Goal: Task Accomplishment & Management: Manage account settings

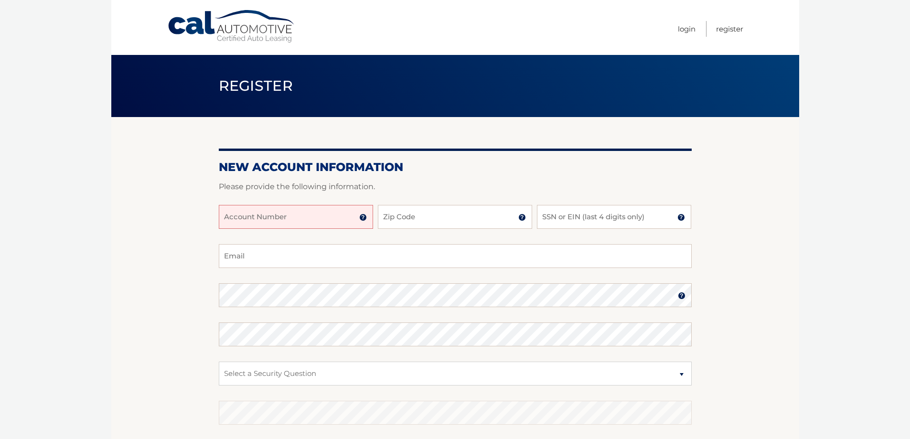
click at [327, 211] on input "Account Number" at bounding box center [296, 217] width 154 height 24
drag, startPoint x: 249, startPoint y: 219, endPoint x: 455, endPoint y: 215, distance: 206.3
click at [436, 224] on div "44455++2084 Account Number 11 digit account number provided on your coupon book…" at bounding box center [455, 224] width 473 height 39
type input "44455992084"
click at [452, 213] on input "Zip Code" at bounding box center [455, 217] width 154 height 24
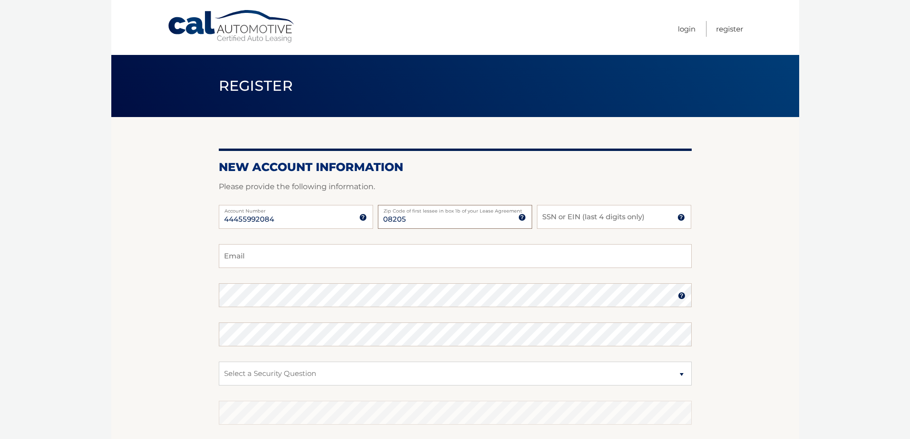
type input "08205"
type input "9055"
click at [435, 252] on input "Email" at bounding box center [455, 256] width 473 height 24
type input "martin.hillarym@gmail.com"
click at [314, 308] on fieldset "martin.hillarym@gmail.com Email Password Password should be a minimum of 6 char…" at bounding box center [455, 367] width 473 height 246
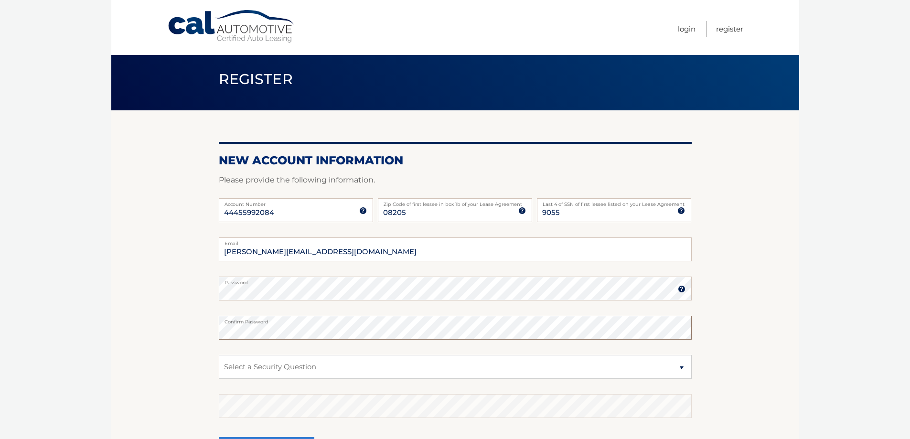
scroll to position [124, 0]
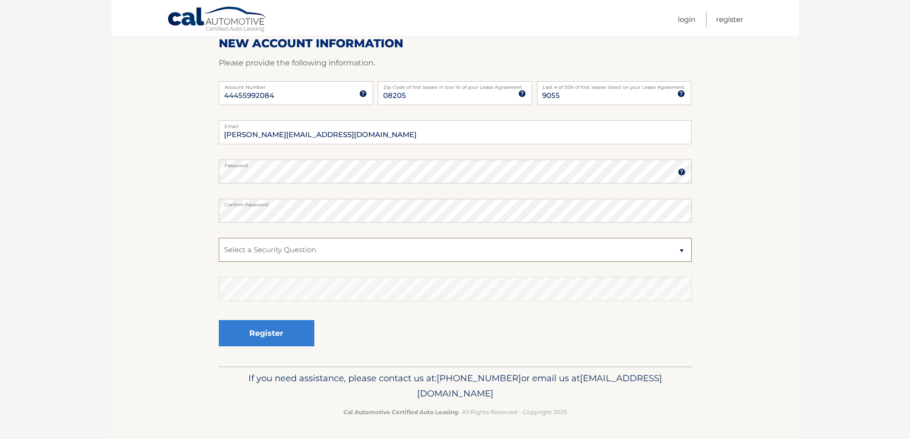
click at [312, 252] on select "Select a Security Question What was the name of your elementary school? What is…" at bounding box center [455, 250] width 473 height 24
select select "2"
click at [219, 238] on select "Select a Security Question What was the name of your elementary school? What is…" at bounding box center [455, 250] width 473 height 24
click at [310, 324] on button "Register" at bounding box center [266, 333] width 95 height 26
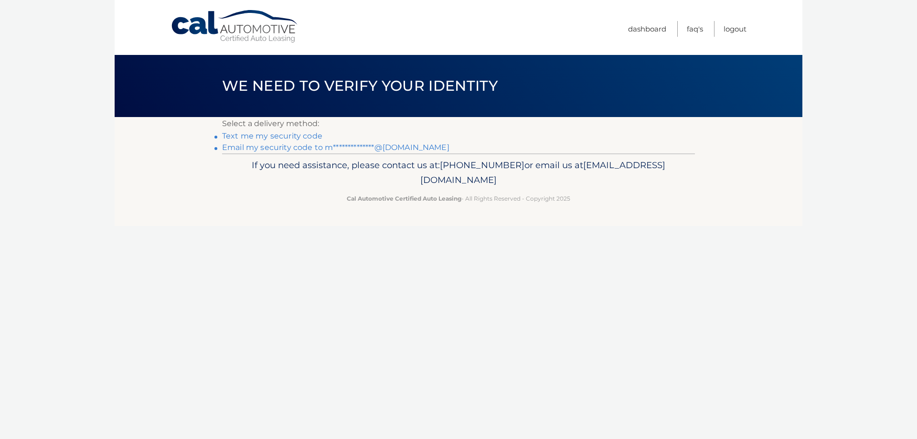
click at [293, 138] on link "Text me my security code" at bounding box center [272, 135] width 100 height 9
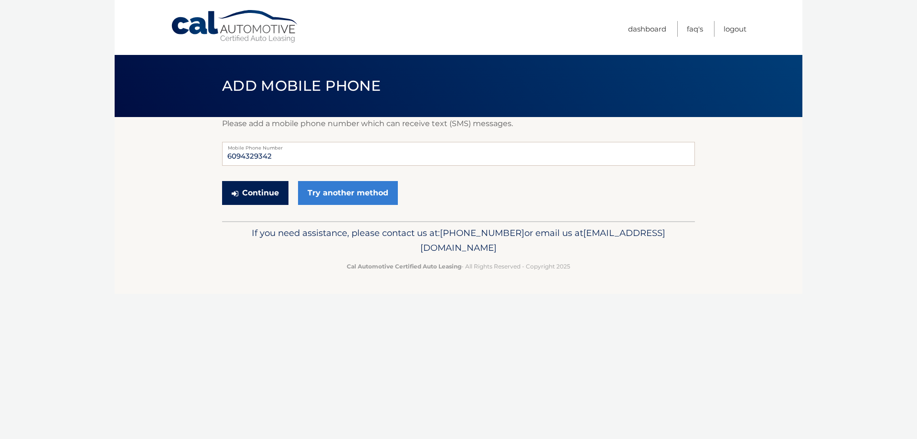
click at [247, 196] on button "Continue" at bounding box center [255, 193] width 66 height 24
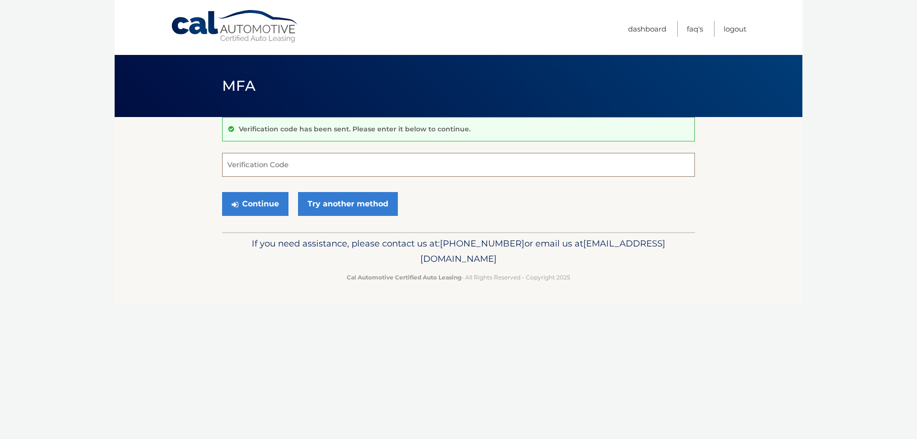
click at [404, 165] on input "Verification Code" at bounding box center [458, 165] width 473 height 24
type input "927850"
click at [250, 212] on button "Continue" at bounding box center [255, 204] width 66 height 24
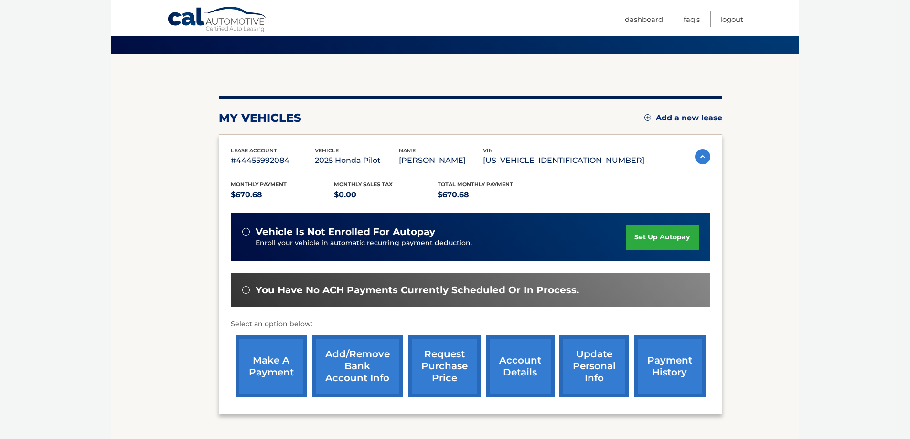
scroll to position [95, 0]
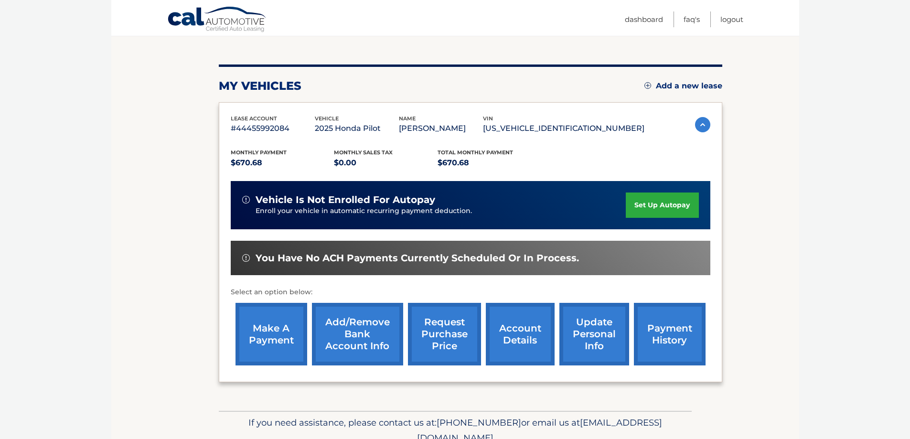
click at [644, 203] on link "set up autopay" at bounding box center [662, 204] width 73 height 25
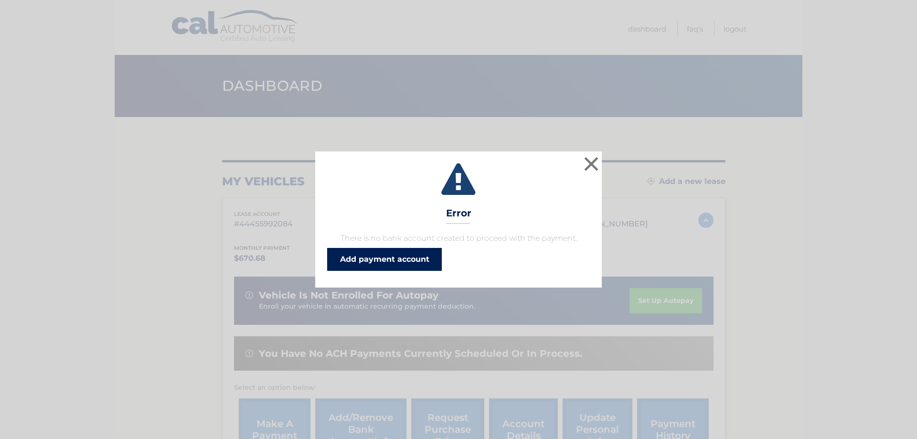
click at [408, 254] on link "Add payment account" at bounding box center [384, 259] width 115 height 23
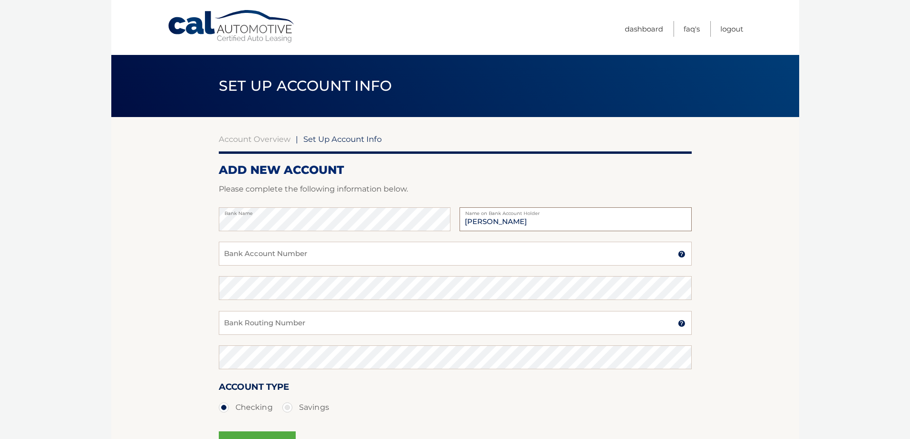
type input "[PERSON_NAME]"
click at [282, 243] on input "Bank Account Number" at bounding box center [455, 254] width 473 height 24
type input "1061430601952"
click at [315, 335] on div "Bank Routing Number A 9-digit number at the lower left corner of a check. Conta…" at bounding box center [455, 328] width 473 height 34
click at [334, 317] on input "Bank Routing Number" at bounding box center [455, 323] width 473 height 24
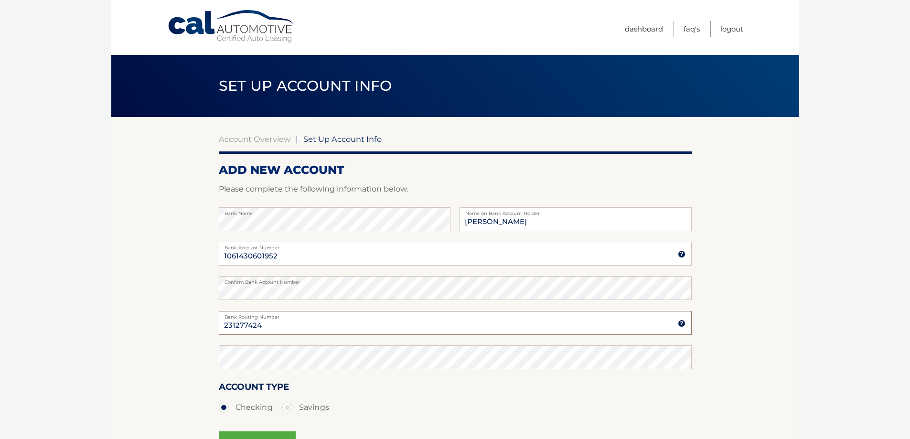
type input "231277424"
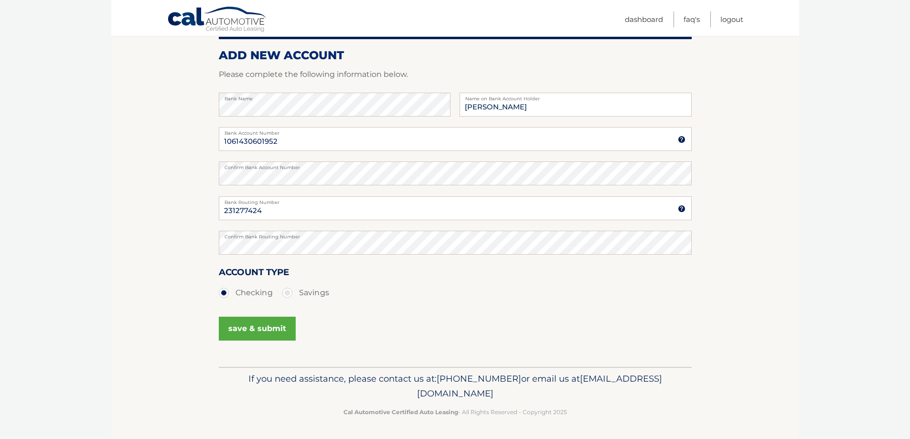
scroll to position [115, 0]
click at [278, 324] on button "save & submit" at bounding box center [257, 328] width 77 height 24
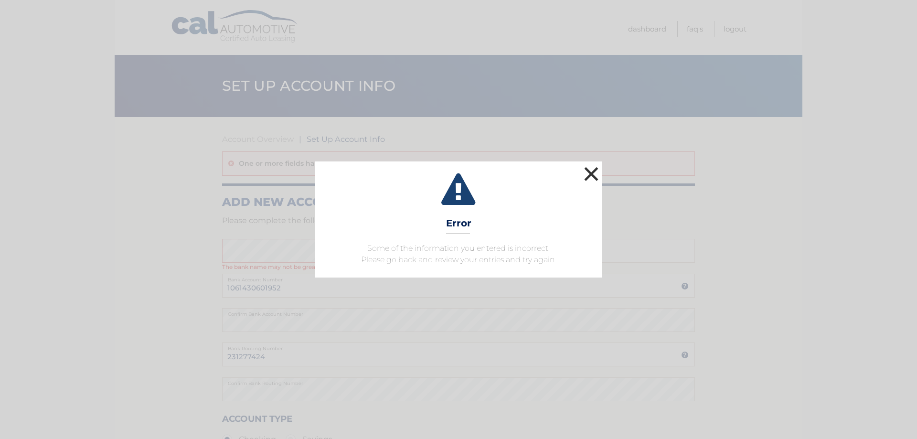
click at [594, 173] on button "×" at bounding box center [591, 173] width 19 height 19
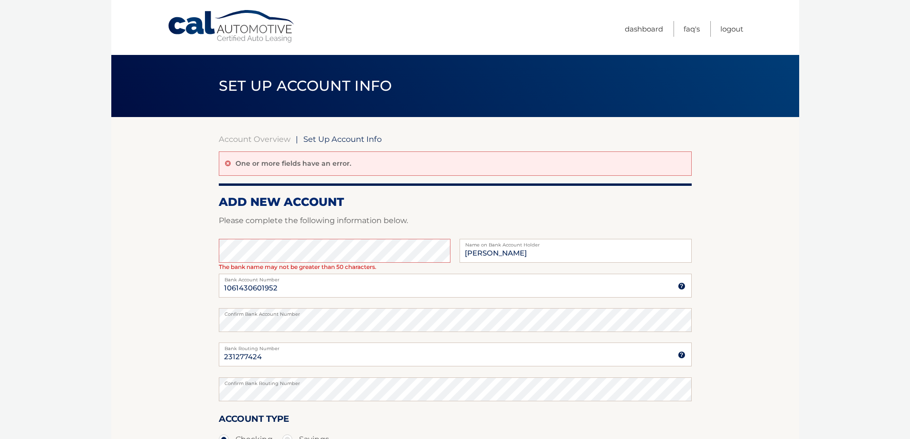
scroll to position [0, 46]
click at [909, 217] on html "Cal Automotive Menu Dashboard FAQ's Logout |" at bounding box center [455, 219] width 910 height 439
click at [186, 242] on section "Account Overview | Set Up Account Info One or more fields have an error. ADD NE…" at bounding box center [455, 315] width 688 height 396
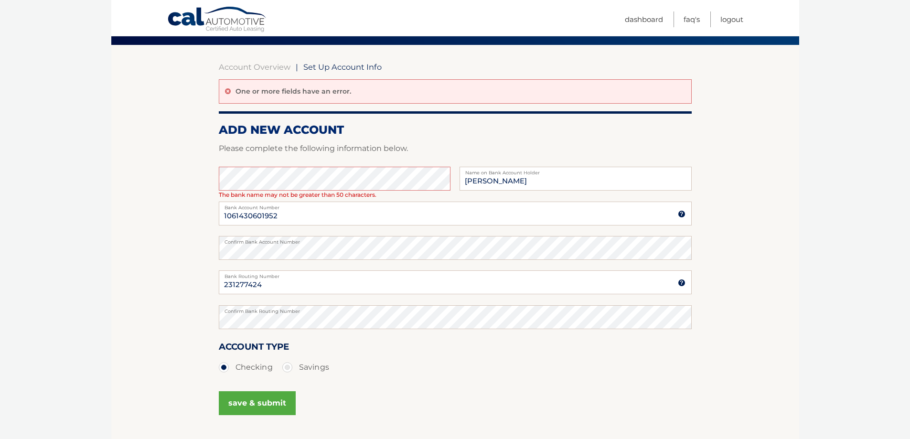
scroll to position [147, 0]
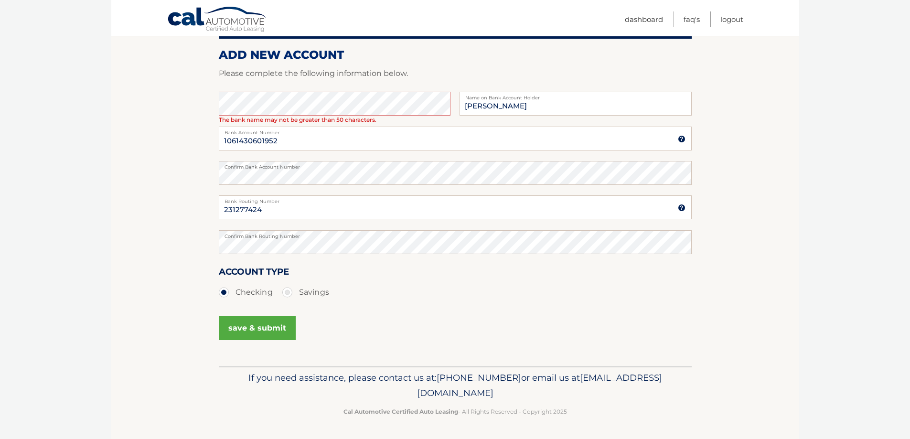
click at [249, 319] on button "save & submit" at bounding box center [257, 328] width 77 height 24
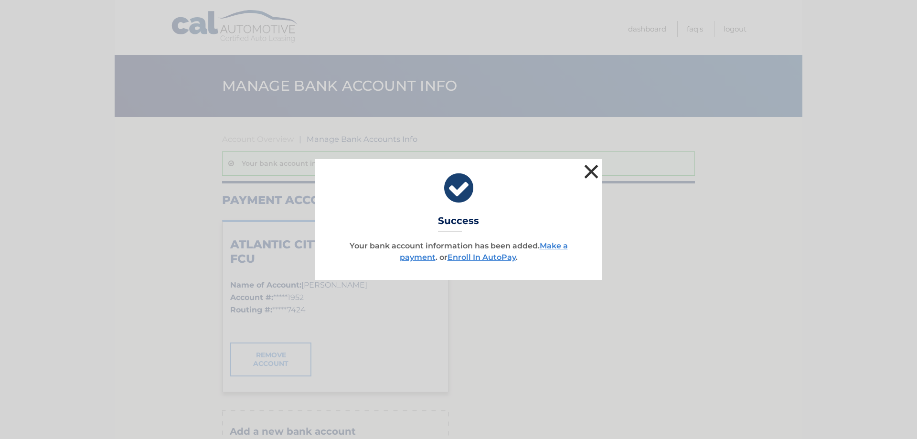
click at [587, 170] on button "×" at bounding box center [591, 171] width 19 height 19
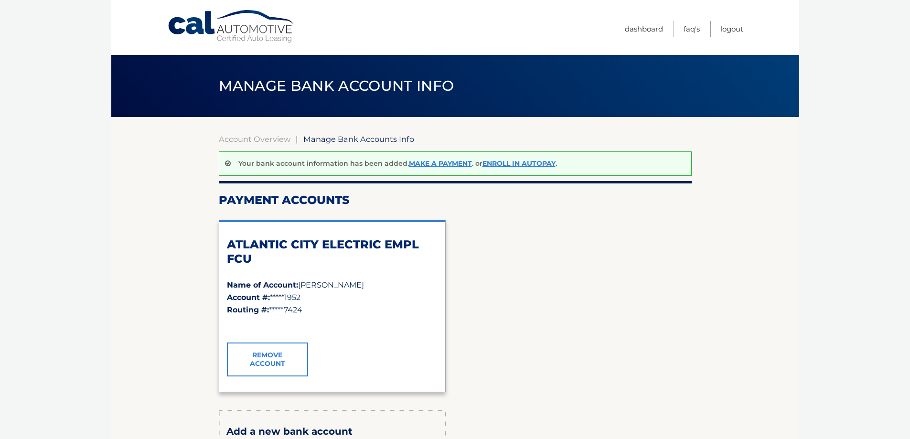
click at [208, 13] on link "Cal Automotive" at bounding box center [231, 27] width 129 height 34
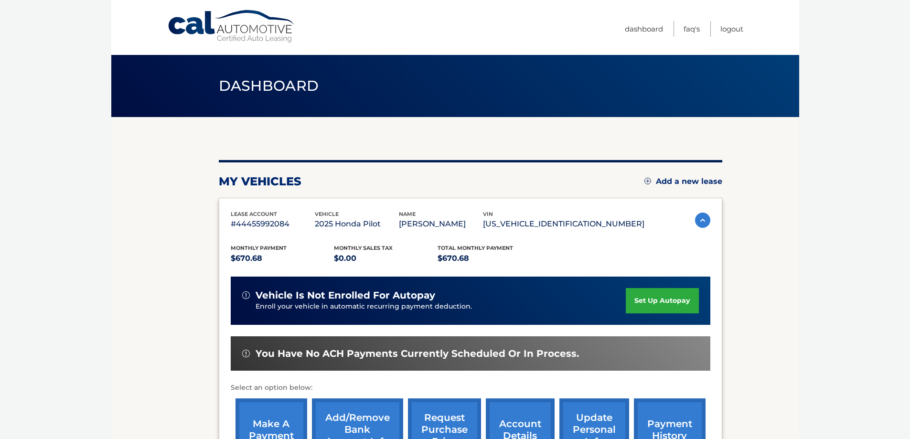
click at [651, 303] on link "set up autopay" at bounding box center [662, 300] width 73 height 25
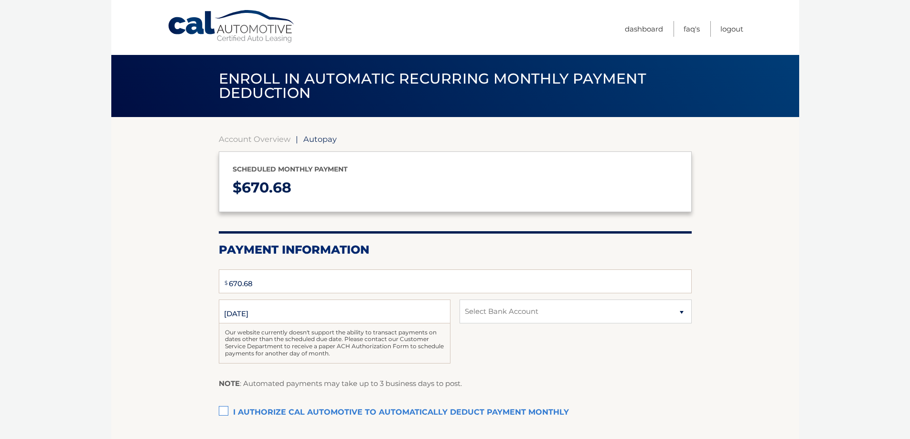
select select "NDIxMTk1YzktZDQyNi00MDU2LWI5MjctMThiNTBkYWM5YzU4"
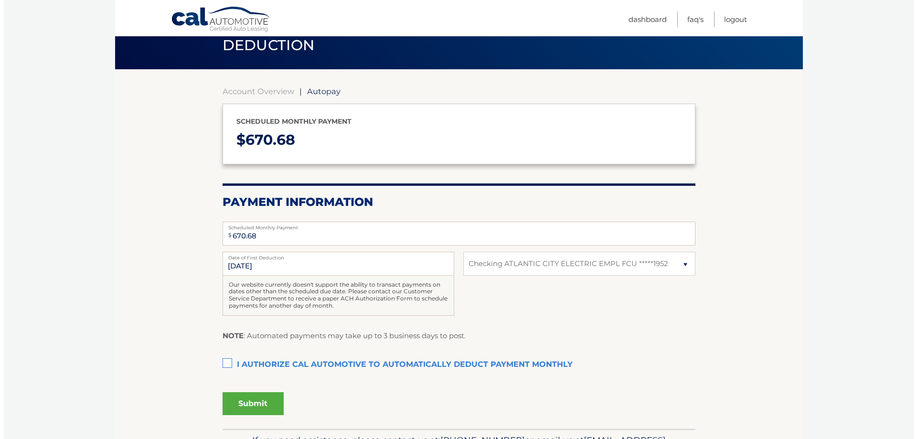
scroll to position [95, 0]
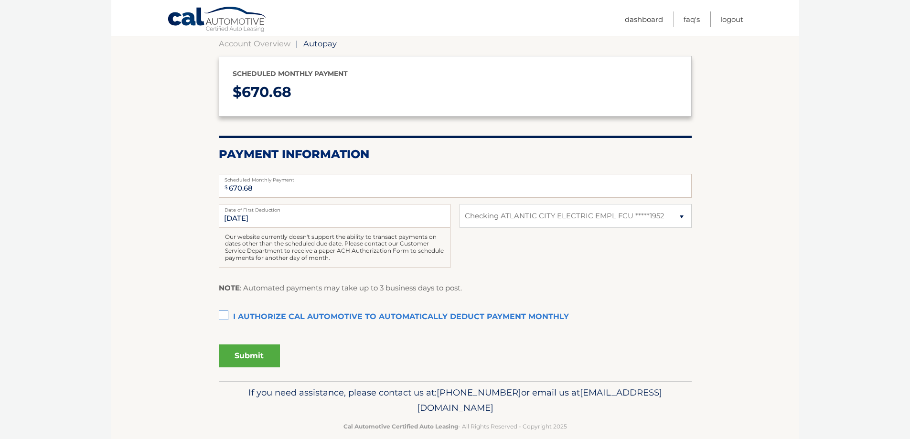
click at [231, 318] on label "I authorize cal automotive to automatically deduct payment monthly This checkbo…" at bounding box center [455, 317] width 473 height 19
click at [0, 0] on input "I authorize cal automotive to automatically deduct payment monthly This checkbo…" at bounding box center [0, 0] width 0 height 0
click at [278, 208] on label "Date of First Deduction" at bounding box center [335, 208] width 232 height 8
click at [278, 208] on input "10/8/2025" at bounding box center [335, 216] width 232 height 24
click at [264, 221] on input "10/8/2025" at bounding box center [335, 216] width 232 height 24
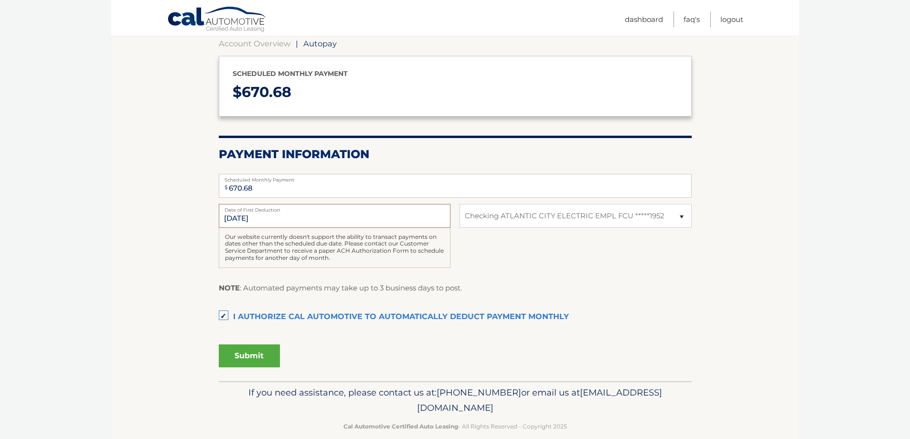
click at [235, 218] on input "10/8/2025" at bounding box center [335, 216] width 232 height 24
click at [234, 216] on input "10/8/2025" at bounding box center [335, 216] width 232 height 24
click at [290, 210] on label "Date of First Deduction" at bounding box center [335, 208] width 232 height 8
click at [290, 210] on input "10/8/2025" at bounding box center [335, 216] width 232 height 24
drag, startPoint x: 299, startPoint y: 211, endPoint x: 354, endPoint y: 212, distance: 54.5
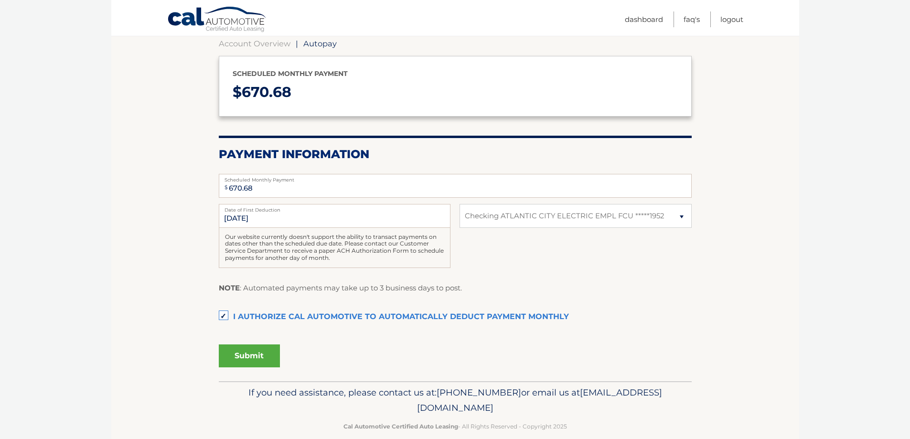
click at [303, 211] on label "Date of First Deduction" at bounding box center [335, 208] width 232 height 8
click at [303, 211] on input "10/8/2025" at bounding box center [335, 216] width 232 height 24
click at [375, 213] on input "10/8/2025" at bounding box center [335, 216] width 232 height 24
click at [254, 356] on button "Submit" at bounding box center [249, 355] width 61 height 23
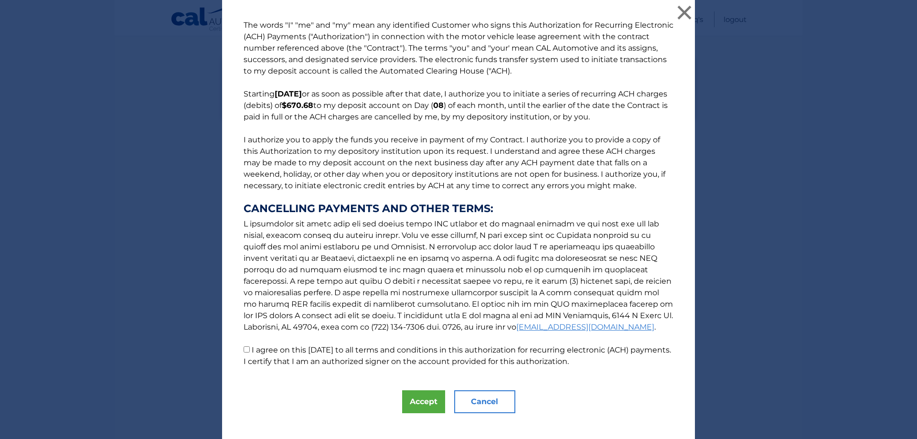
click at [249, 351] on label "I agree on this 09/08/2025 to all terms and conditions in this authorization fo…" at bounding box center [457, 355] width 427 height 21
click at [249, 351] on input "I agree on this 09/08/2025 to all terms and conditions in this authorization fo…" at bounding box center [247, 349] width 6 height 6
checkbox input "true"
click at [429, 402] on button "Accept" at bounding box center [423, 401] width 43 height 23
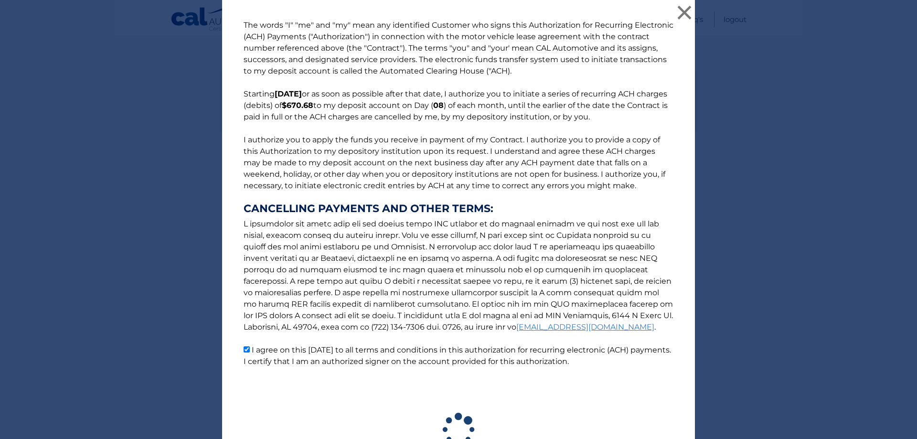
scroll to position [83, 0]
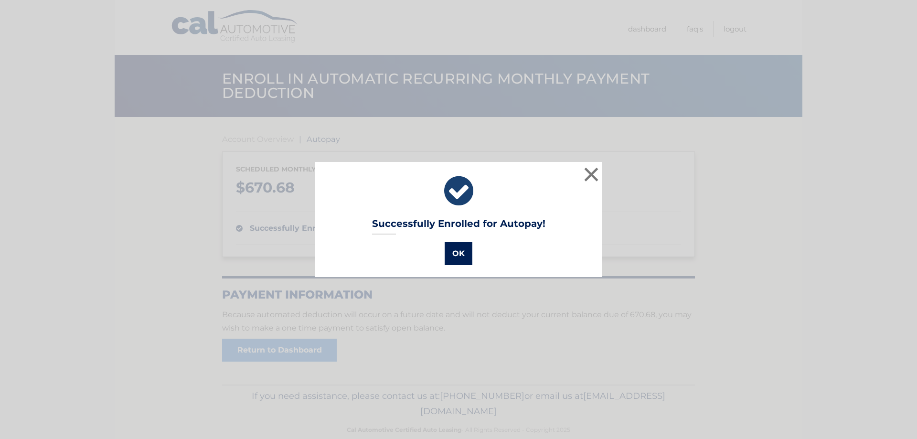
click at [462, 244] on button "OK" at bounding box center [459, 253] width 28 height 23
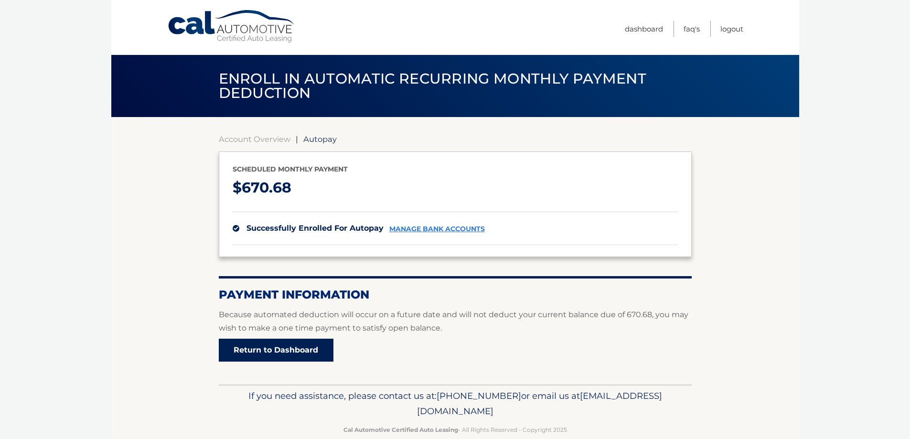
click at [283, 351] on link "Return to Dashboard" at bounding box center [276, 350] width 115 height 23
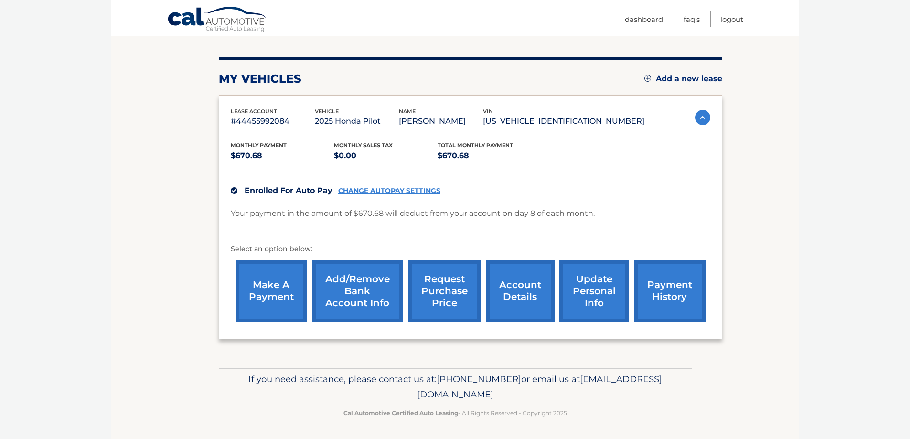
scroll to position [104, 0]
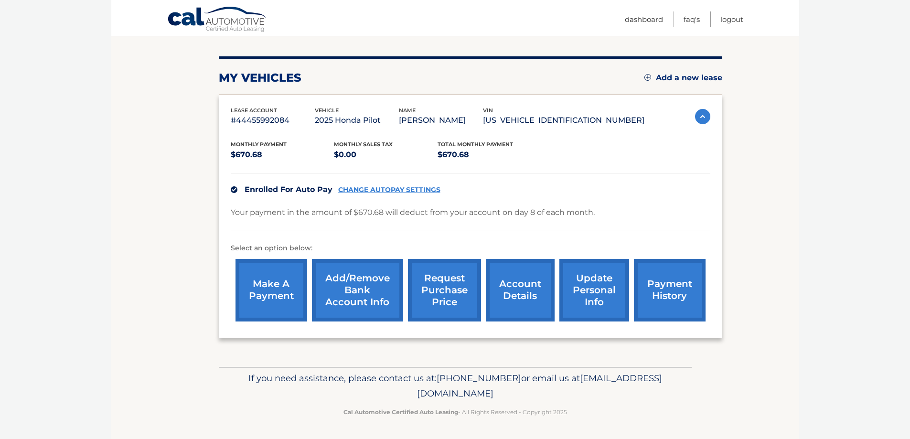
click at [704, 116] on img at bounding box center [702, 116] width 15 height 15
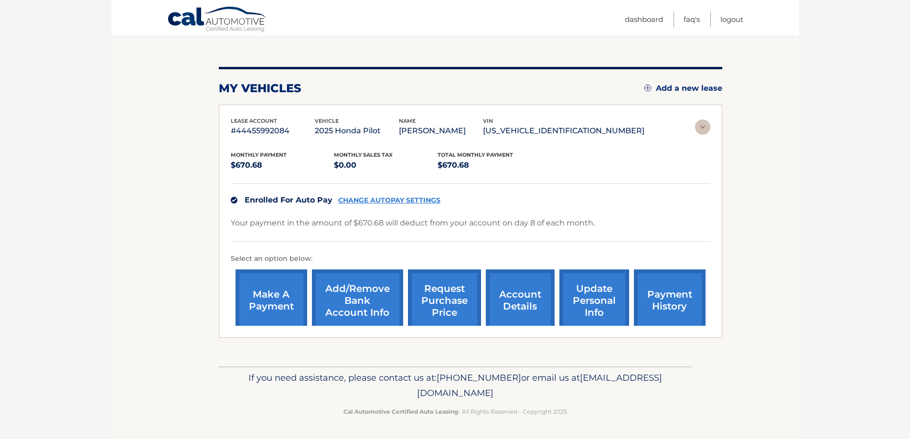
scroll to position [0, 0]
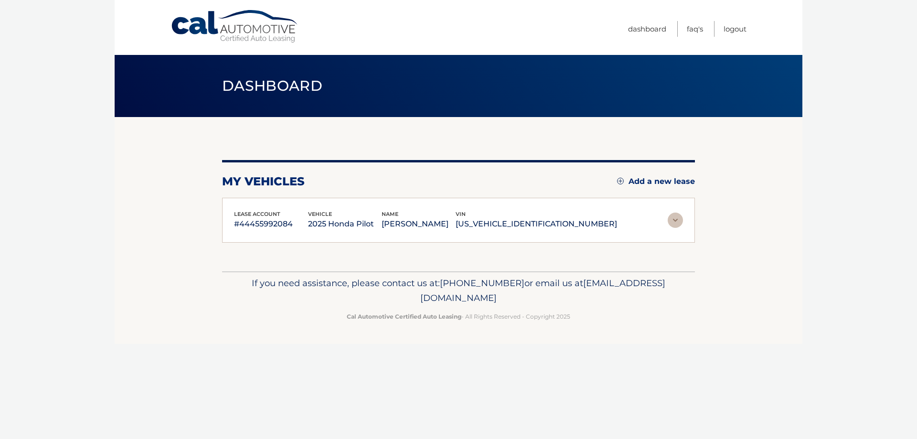
click at [673, 221] on img at bounding box center [675, 219] width 15 height 15
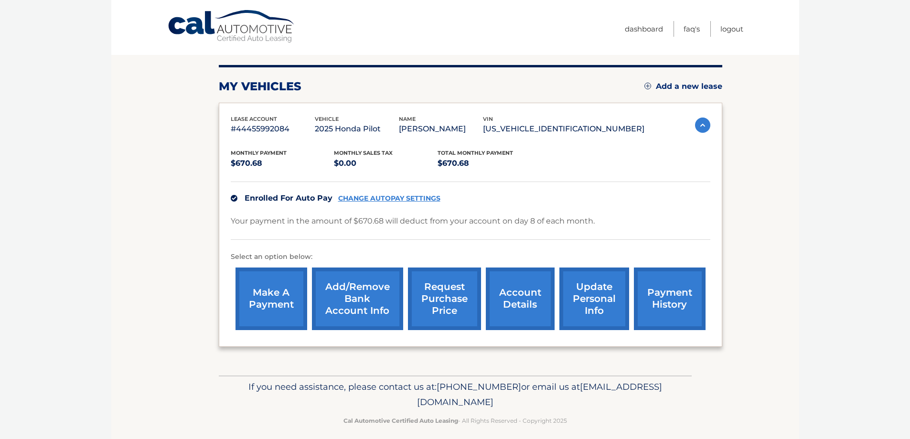
scroll to position [95, 0]
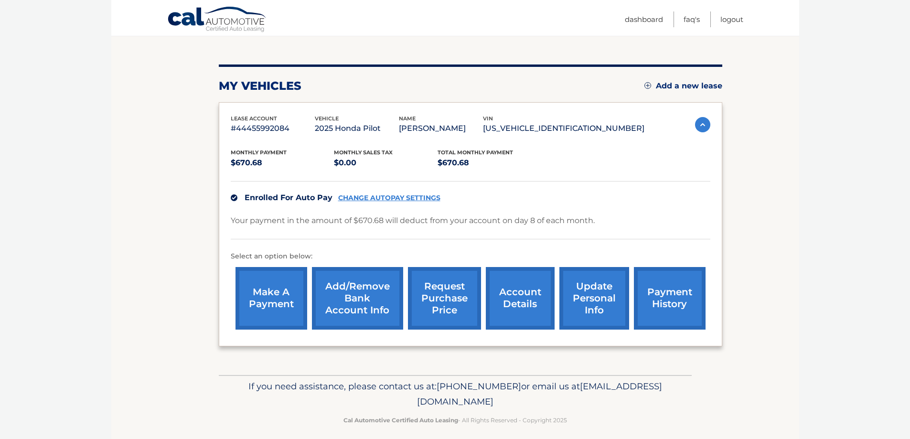
click at [289, 301] on link "make a payment" at bounding box center [271, 298] width 72 height 63
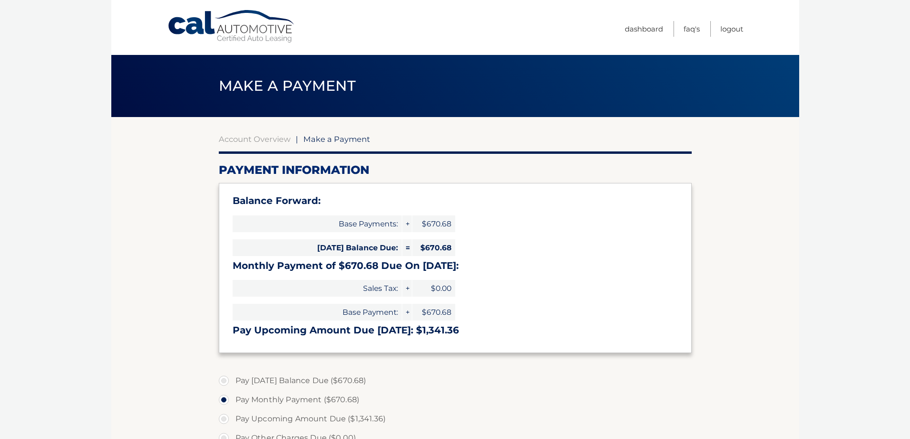
select select "NDIxMTk1YzktZDQyNi00MDU2LWI5MjctMThiNTBkYWM5YzU4"
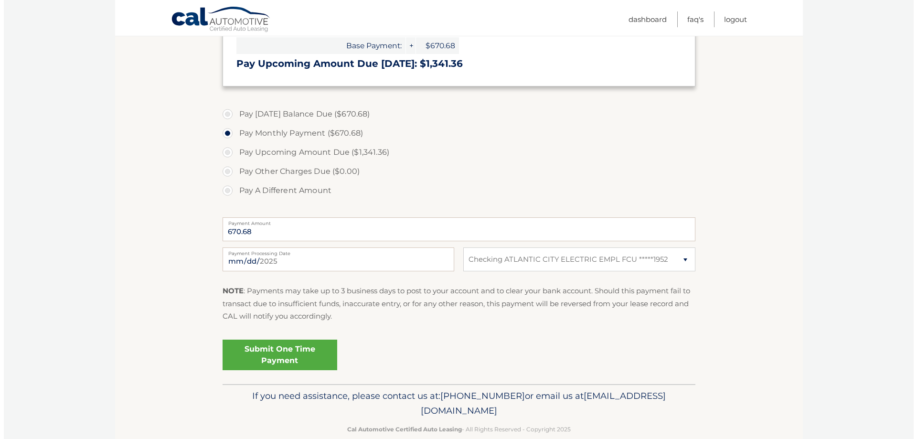
scroll to position [284, 0]
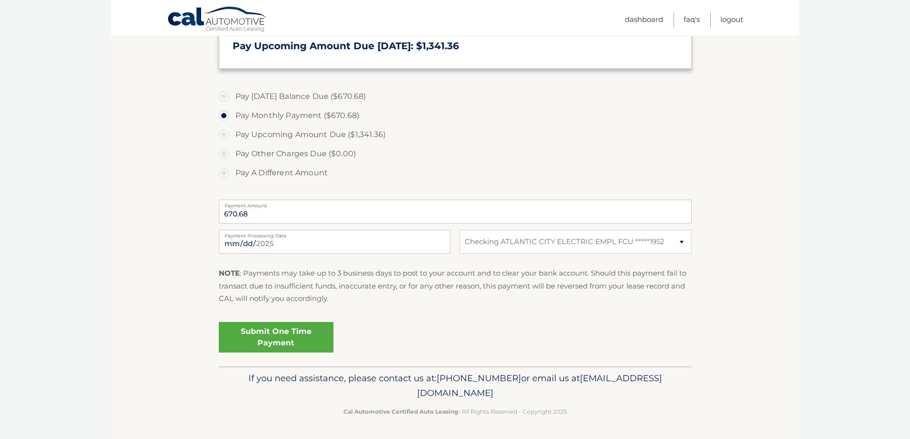
click at [279, 335] on link "Submit One Time Payment" at bounding box center [276, 337] width 115 height 31
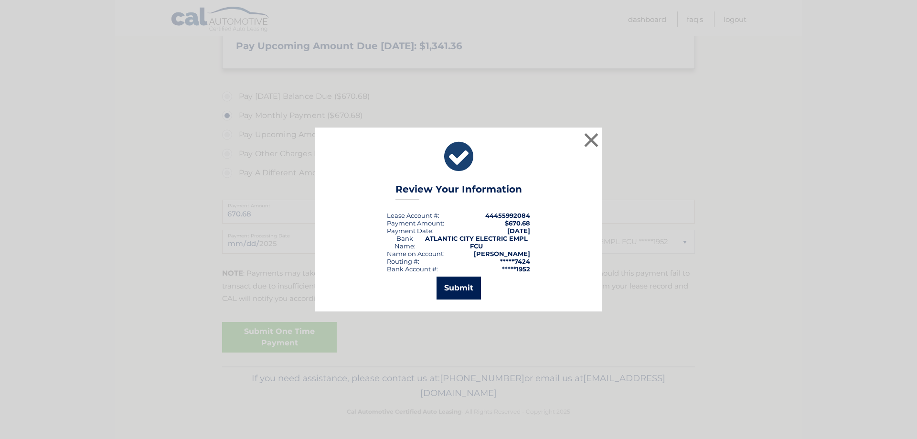
click at [458, 284] on button "Submit" at bounding box center [458, 287] width 44 height 23
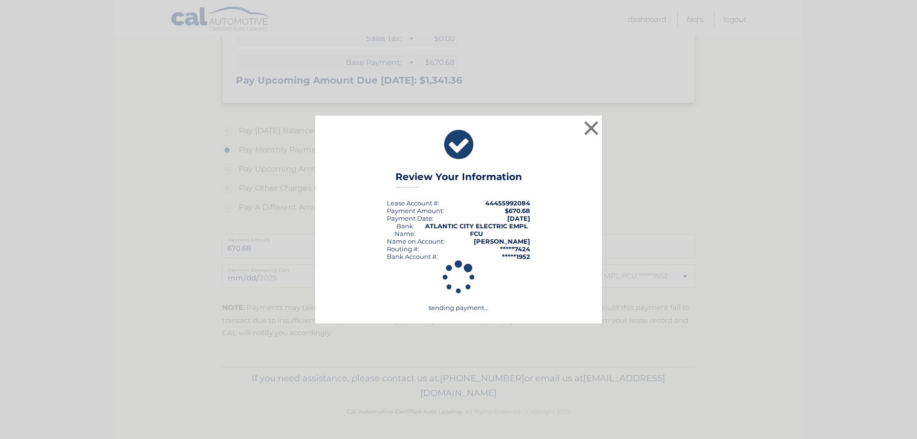
scroll to position [250, 0]
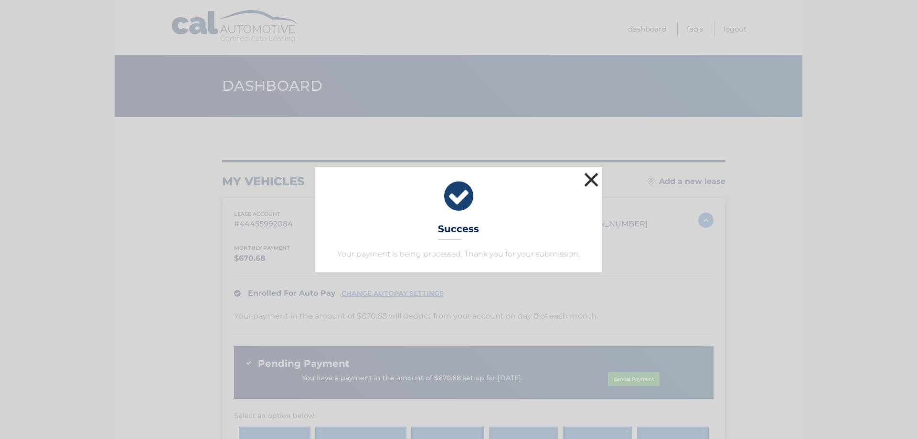
click at [590, 176] on button "×" at bounding box center [591, 179] width 19 height 19
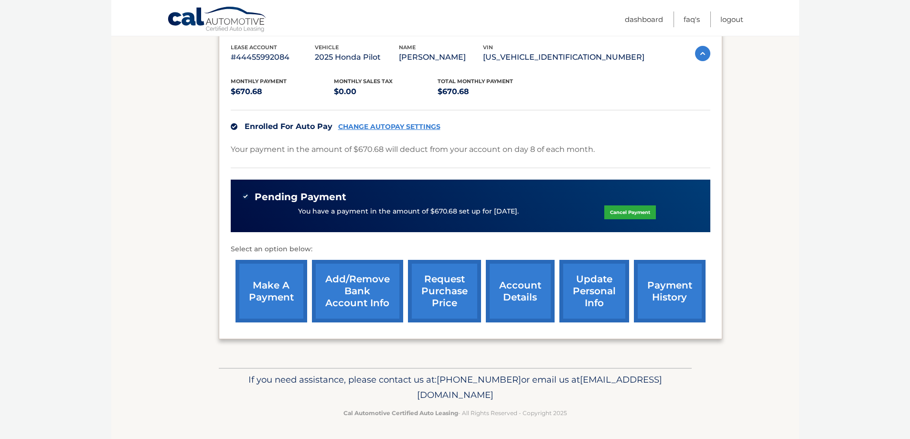
scroll to position [168, 0]
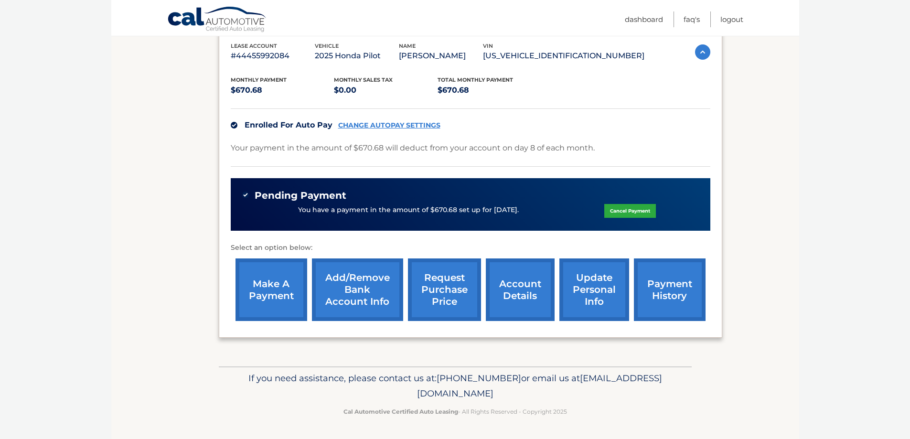
click at [537, 272] on link "account details" at bounding box center [520, 289] width 69 height 63
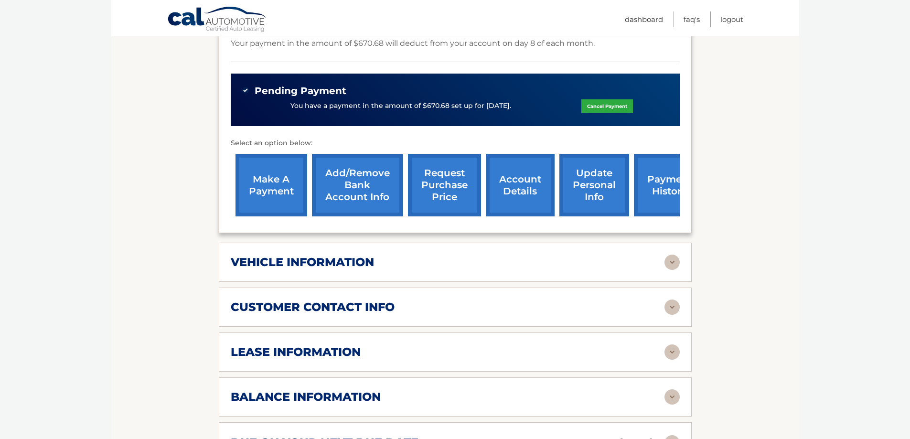
scroll to position [286, 0]
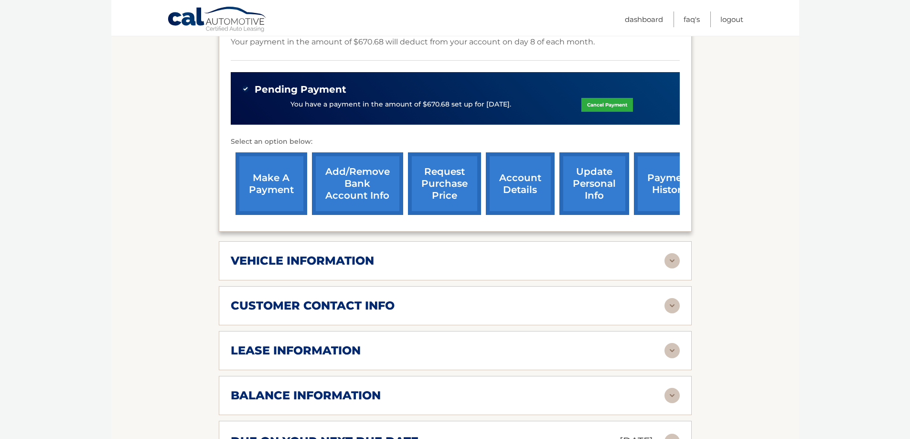
click at [443, 259] on div "vehicle information" at bounding box center [448, 261] width 434 height 14
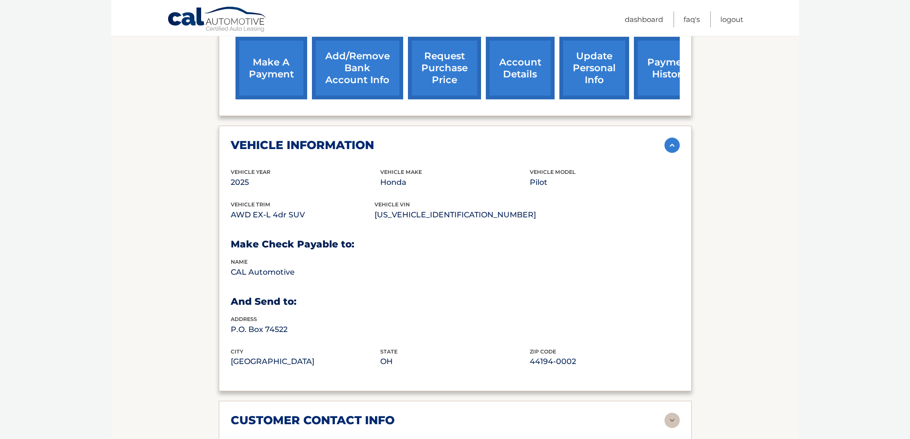
scroll to position [525, 0]
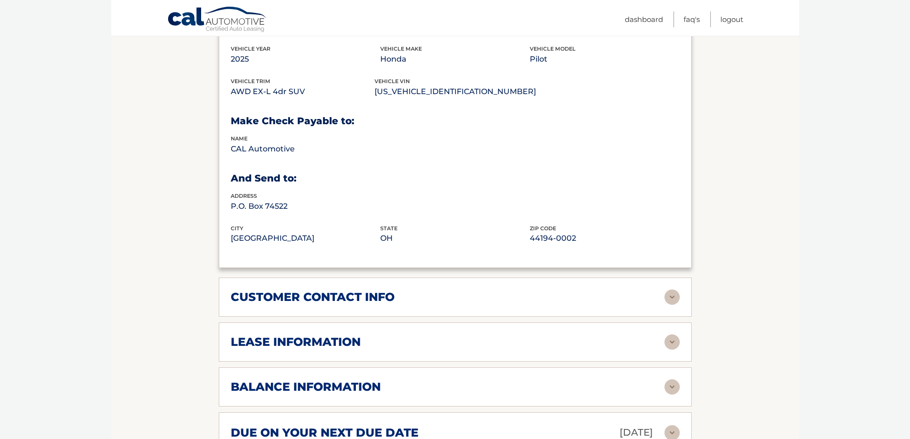
click at [380, 303] on h2 "customer contact info" at bounding box center [313, 297] width 164 height 14
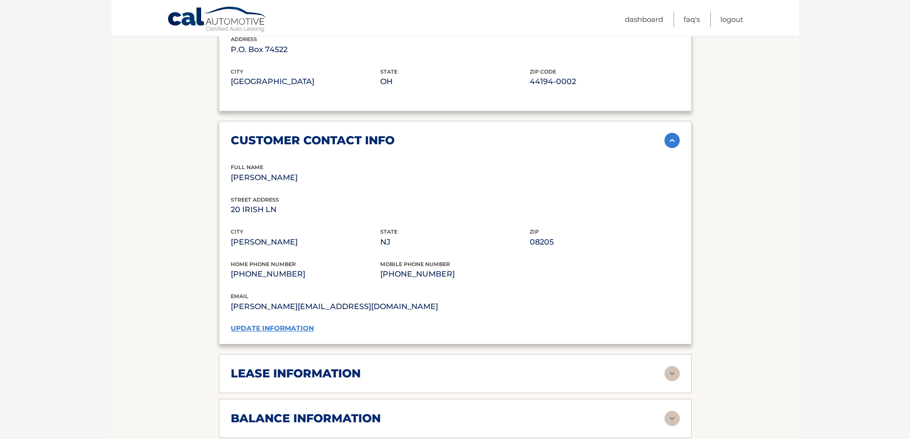
scroll to position [716, 0]
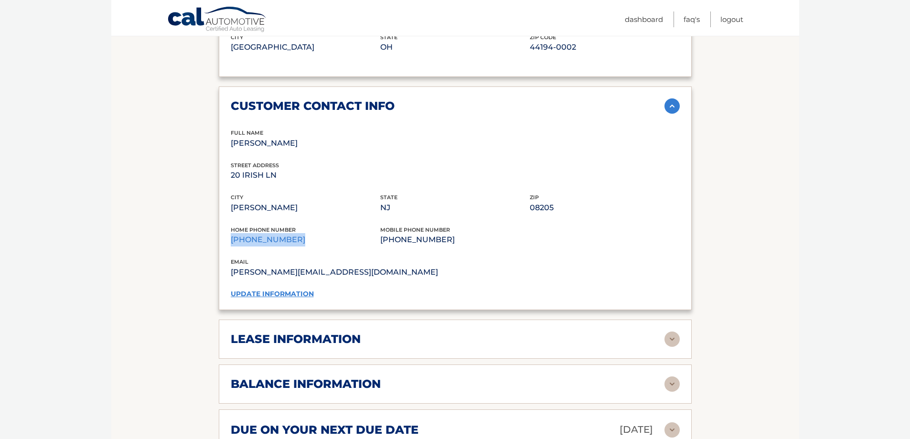
drag, startPoint x: 293, startPoint y: 243, endPoint x: 221, endPoint y: 240, distance: 72.2
click at [221, 240] on div "customer contact info full name HILLARY MARTIN street address 20 IRISH LN city …" at bounding box center [455, 197] width 473 height 223
copy p "(609) 348-4411"
click at [275, 293] on link "update information" at bounding box center [272, 293] width 83 height 9
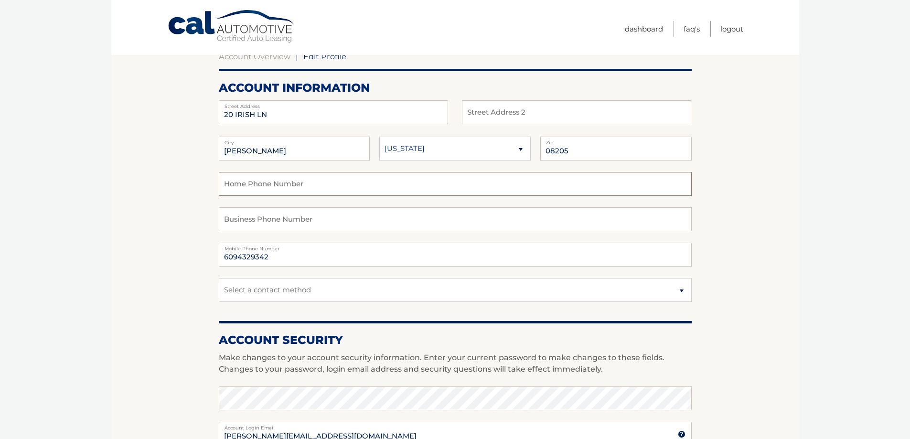
scroll to position [95, 0]
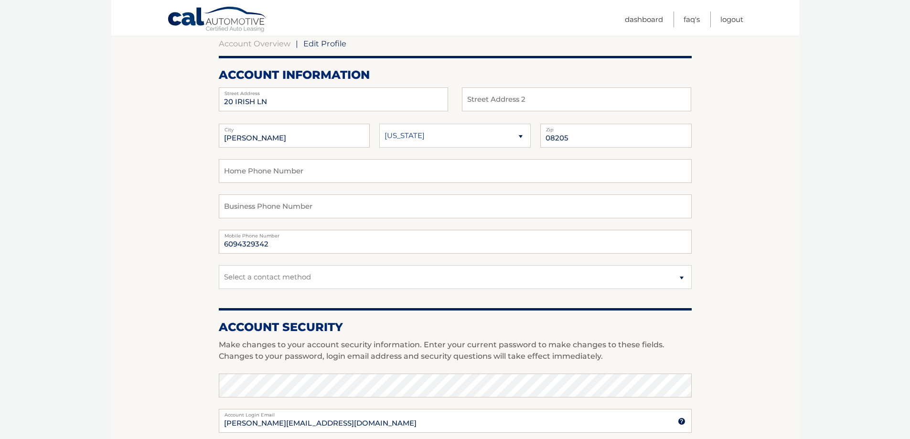
click at [202, 268] on section "Account Overview | Edit Profile account information 20 IRISH LN Street Address …" at bounding box center [455, 368] width 688 height 695
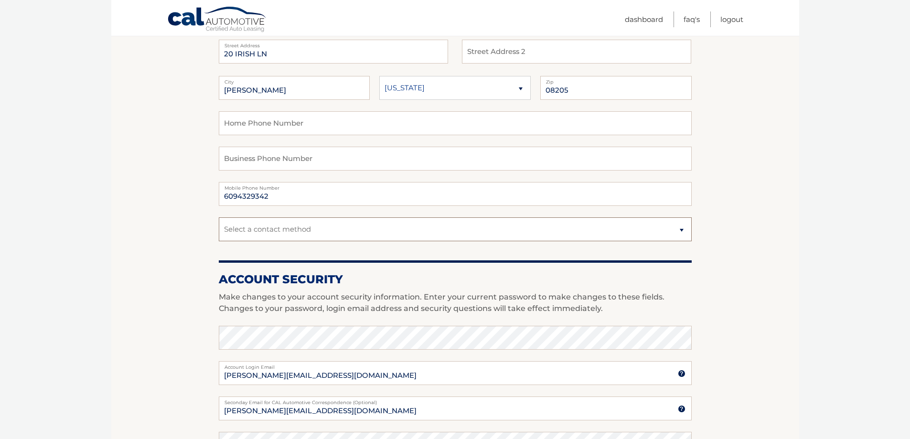
click at [300, 226] on select "Select a contact method Mobile Home" at bounding box center [455, 229] width 473 height 24
select select "1"
click at [219, 217] on select "Select a contact method Mobile Home" at bounding box center [455, 229] width 473 height 24
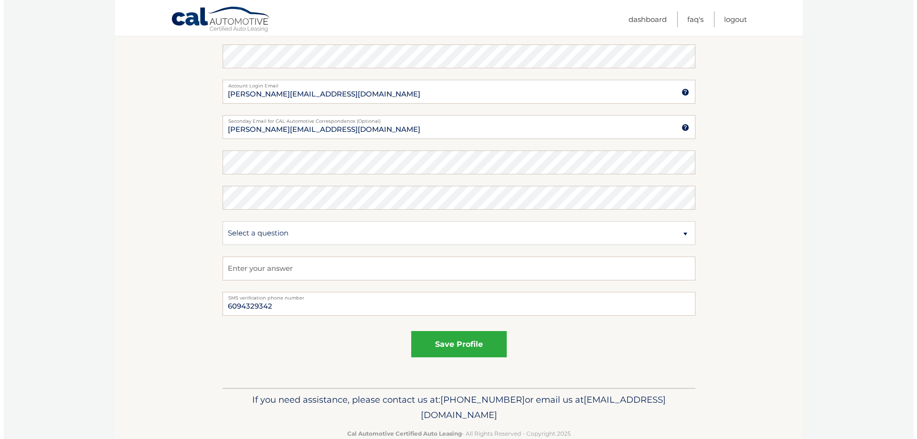
scroll to position [430, 0]
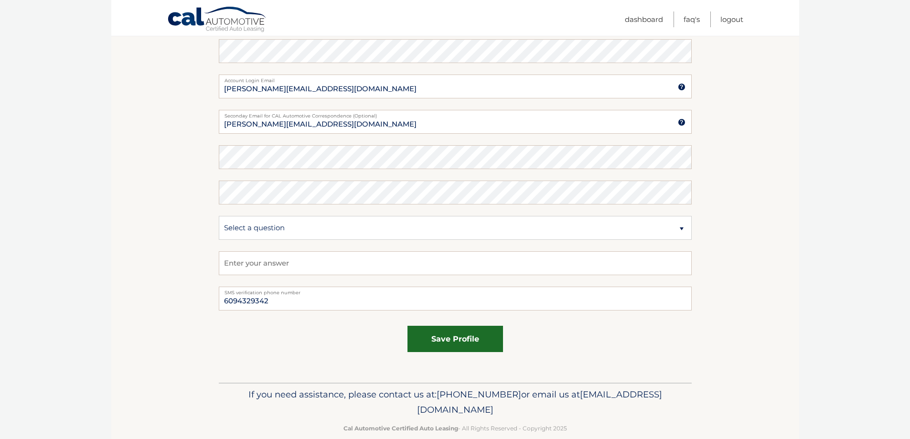
click at [441, 336] on button "save profile" at bounding box center [454, 339] width 95 height 26
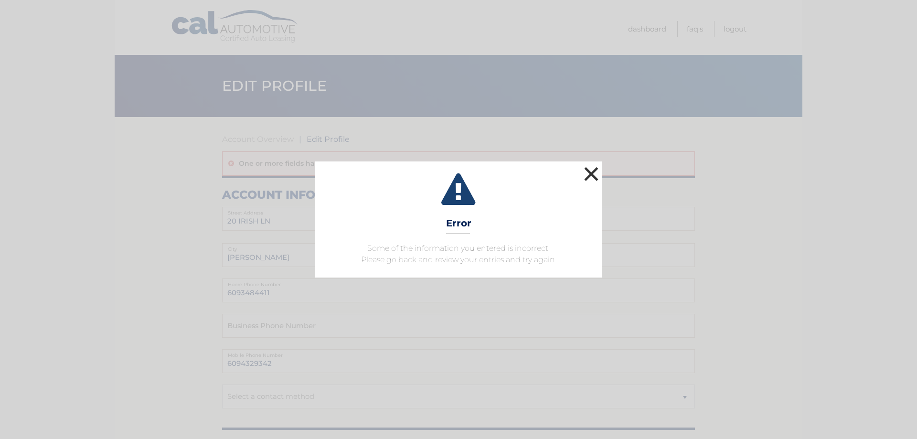
click at [596, 167] on button "×" at bounding box center [591, 173] width 19 height 19
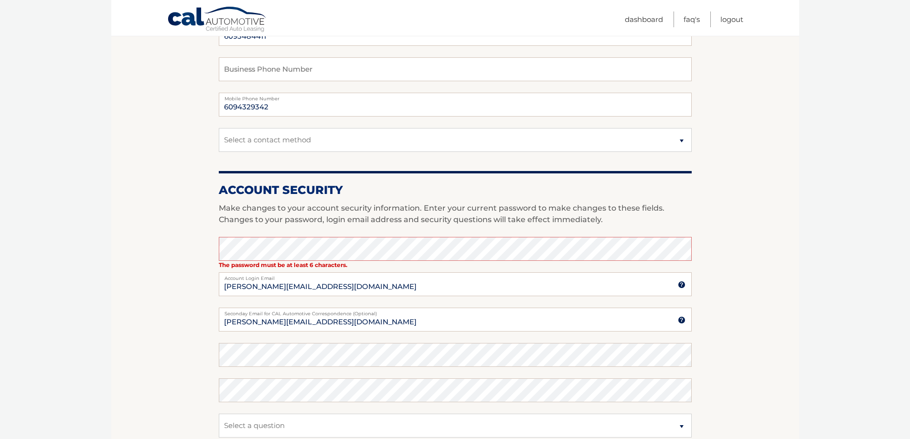
scroll to position [286, 0]
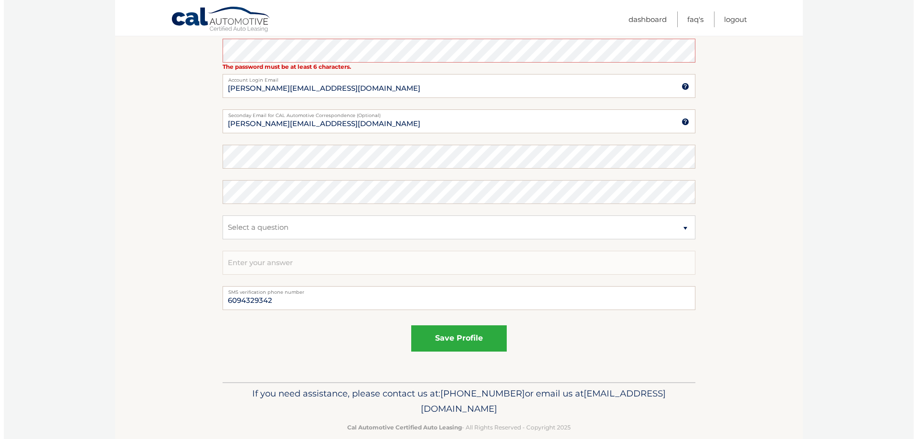
scroll to position [470, 0]
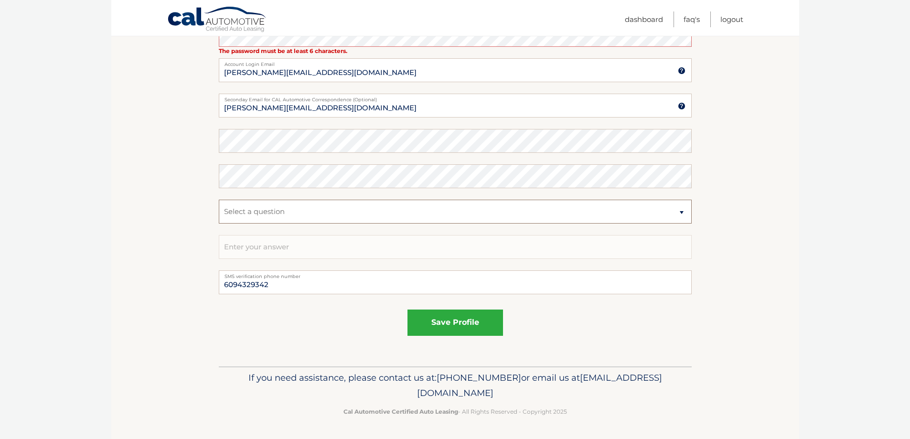
click at [431, 211] on select "Select a question What was the name of your elementary school? What is your mot…" at bounding box center [455, 212] width 473 height 24
select select "2"
click at [219, 200] on select "Select a question What was the name of your elementary school? What is your mot…" at bounding box center [455, 212] width 473 height 24
click at [403, 215] on select "Select a question What was the name of your elementary school? What is your mot…" at bounding box center [455, 212] width 473 height 24
select select
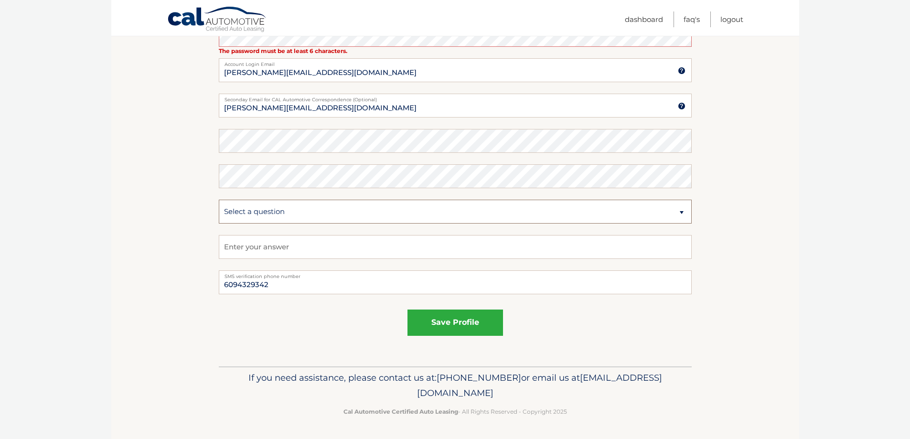
click at [219, 200] on select "Select a question What was the name of your elementary school? What is your mot…" at bounding box center [455, 212] width 473 height 24
click at [449, 316] on button "save profile" at bounding box center [454, 322] width 95 height 26
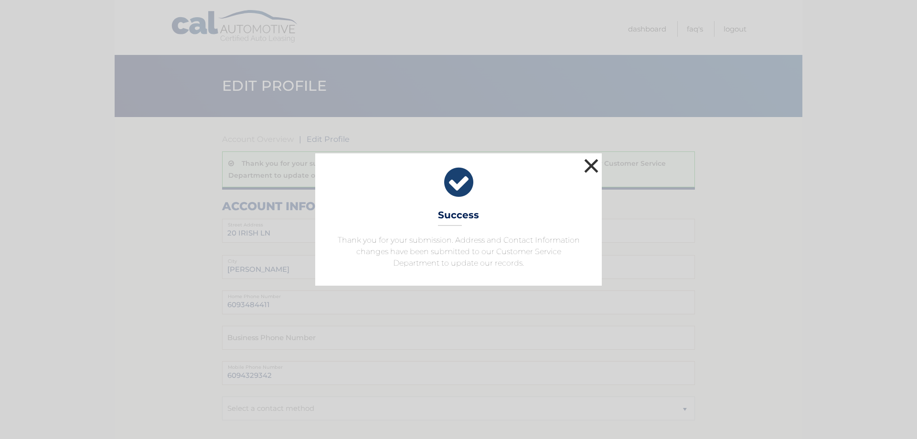
click at [587, 175] on button "×" at bounding box center [591, 165] width 19 height 19
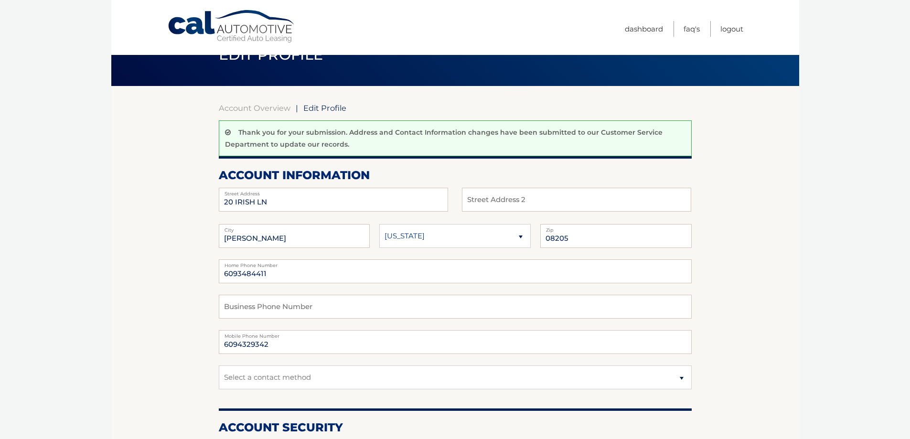
scroll to position [48, 0]
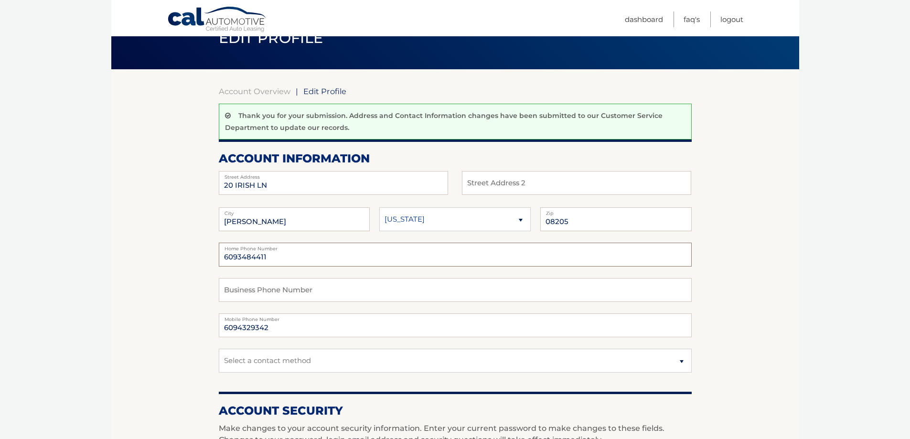
drag, startPoint x: 280, startPoint y: 258, endPoint x: 146, endPoint y: 253, distance: 134.3
click at [146, 253] on section "Account Overview | Edit Profile Thank you for your submission. Address and Cont…" at bounding box center [455, 434] width 688 height 731
click at [270, 362] on select "Select a contact method Mobile Home" at bounding box center [455, 361] width 473 height 24
select select "1"
click at [219, 349] on select "Select a contact method Mobile Home" at bounding box center [455, 361] width 473 height 24
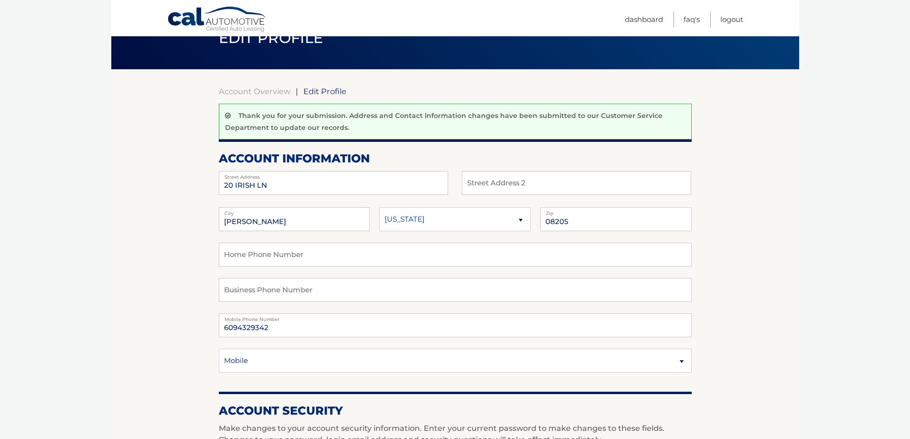
click at [153, 354] on section "Account Overview | Edit Profile Thank you for your submission. Address and Cont…" at bounding box center [455, 434] width 688 height 731
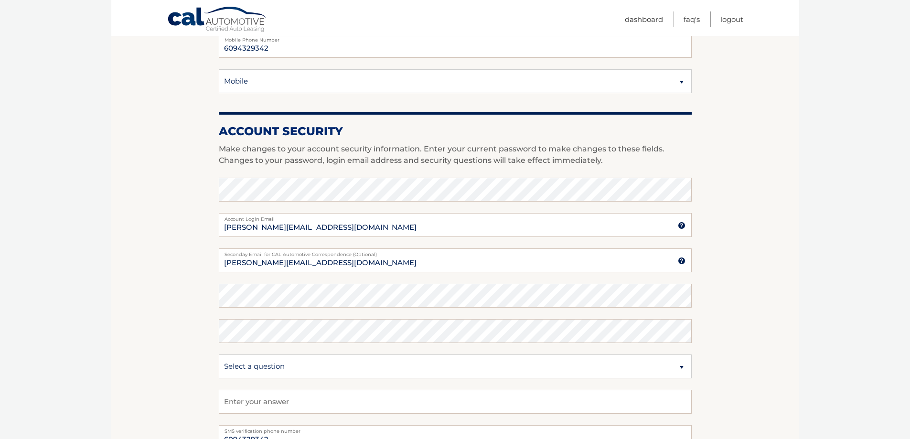
scroll to position [334, 0]
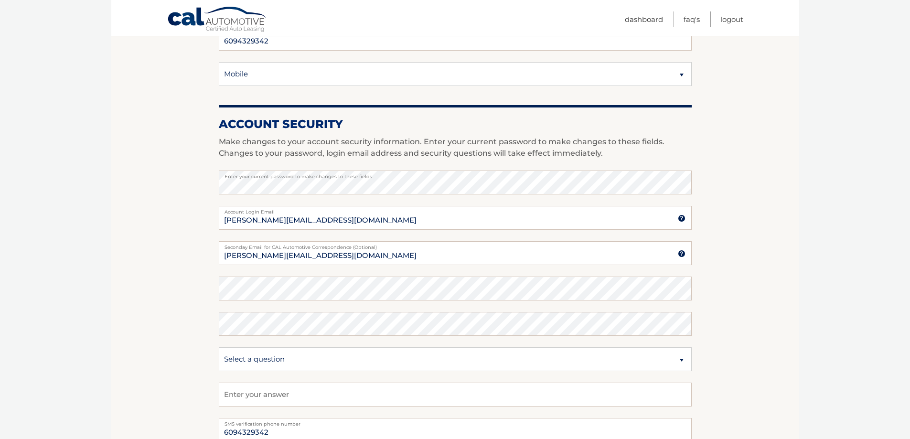
click at [743, 179] on section "Account Overview | Edit Profile Thank you for your submission. Address and Cont…" at bounding box center [455, 148] width 688 height 731
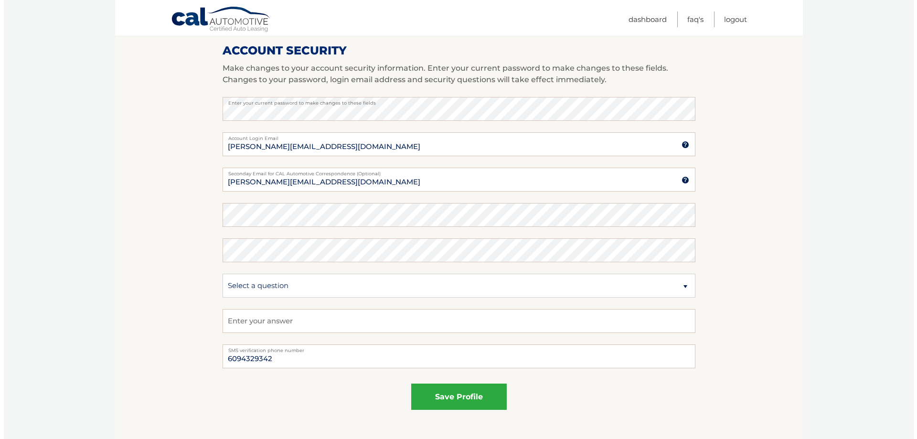
scroll to position [482, 0]
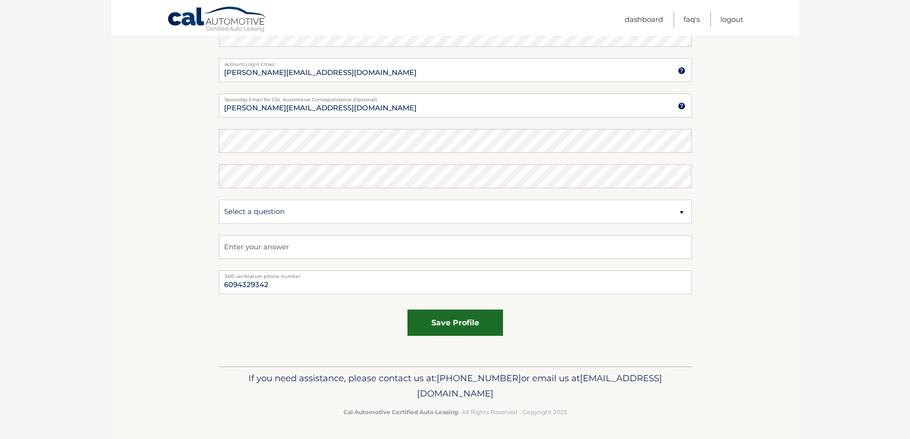
click at [453, 311] on button "save profile" at bounding box center [454, 322] width 95 height 26
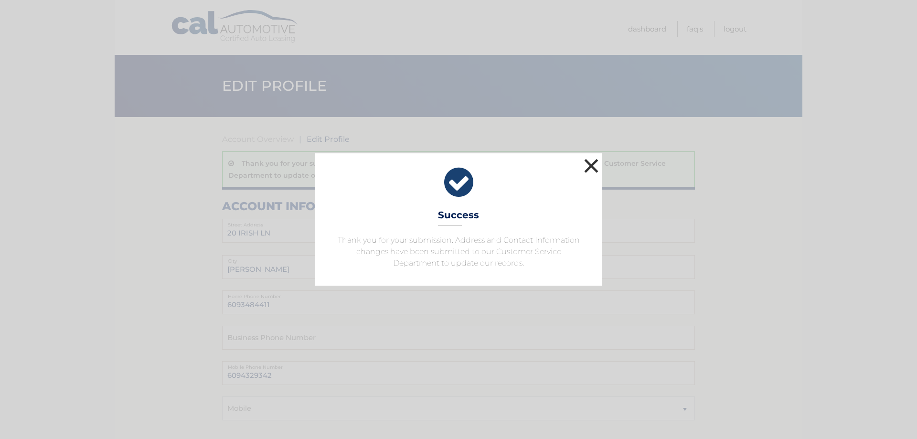
click at [591, 164] on button "×" at bounding box center [591, 165] width 19 height 19
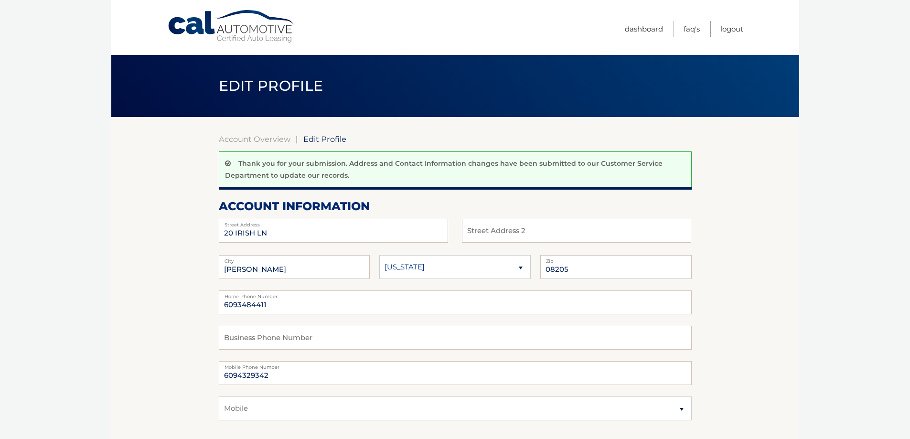
click at [232, 11] on link "Cal Automotive" at bounding box center [231, 27] width 129 height 34
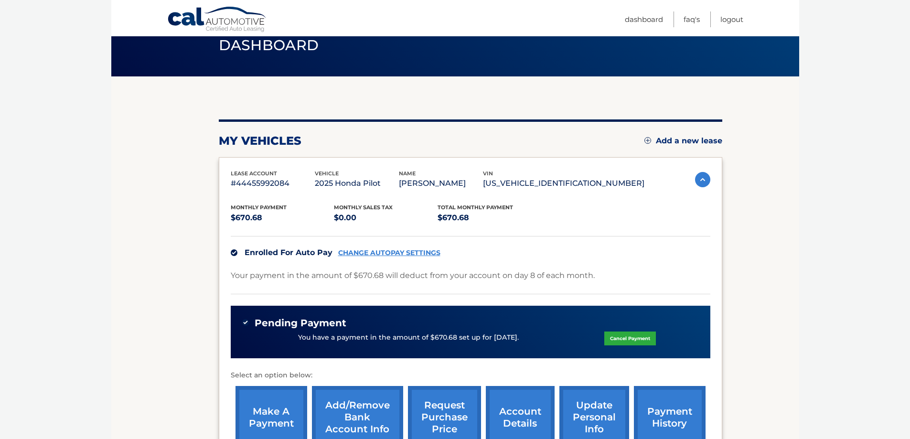
scroll to position [168, 0]
